Goal: Task Accomplishment & Management: Manage account settings

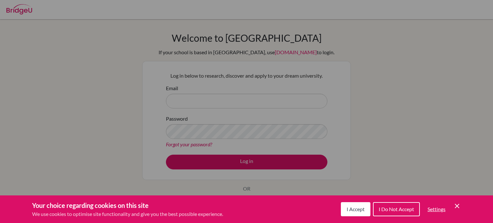
click at [425, 48] on div "Cookie Preferences" at bounding box center [246, 111] width 493 height 223
click at [364, 211] on span "I Accept" at bounding box center [356, 209] width 18 height 6
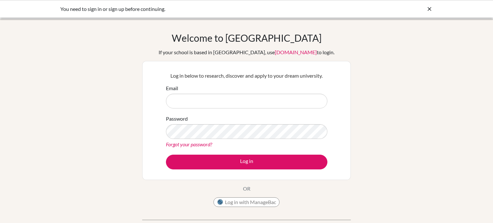
click at [204, 142] on link "Forgot your password?" at bounding box center [189, 144] width 46 height 6
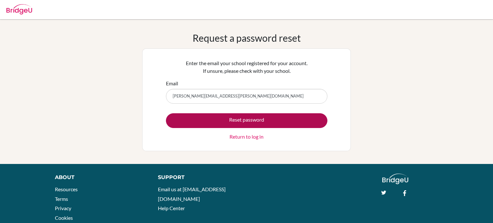
type input "khalid.nadeem@summitschool.ae"
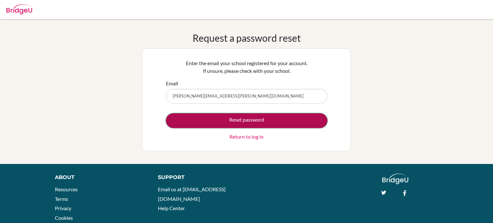
click at [320, 127] on button "Reset password" at bounding box center [247, 120] width 162 height 15
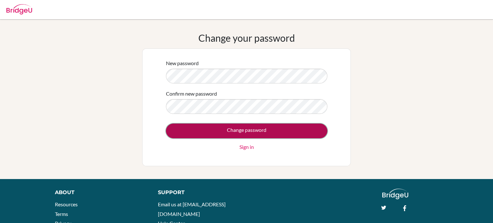
click at [286, 129] on input "Change password" at bounding box center [247, 131] width 162 height 15
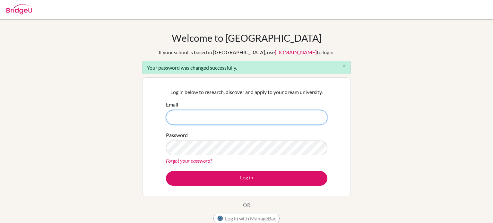
type input "khalid.nadeem@summitschool.ae"
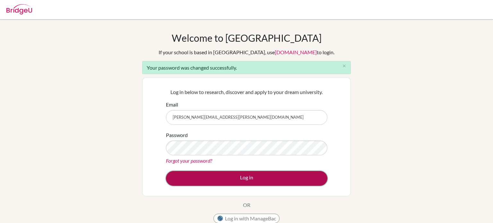
click at [309, 183] on button "Log in" at bounding box center [247, 178] width 162 height 15
